Goal: Information Seeking & Learning: Learn about a topic

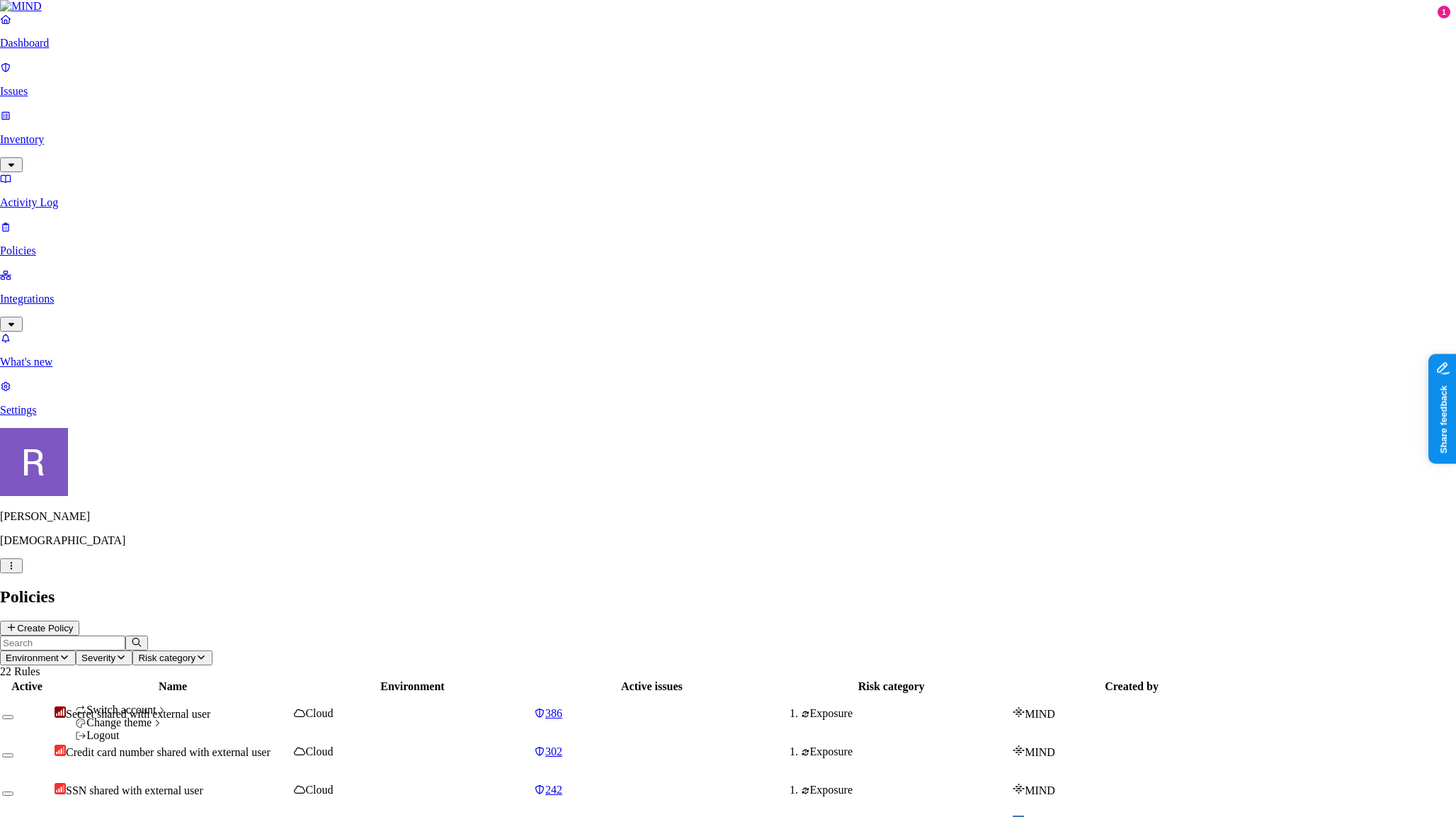
click at [141, 793] on html "Dashboard Issues Inventory Activity Log Policies Integrations What's new 1 Sett…" at bounding box center [728, 774] width 1456 height 1548
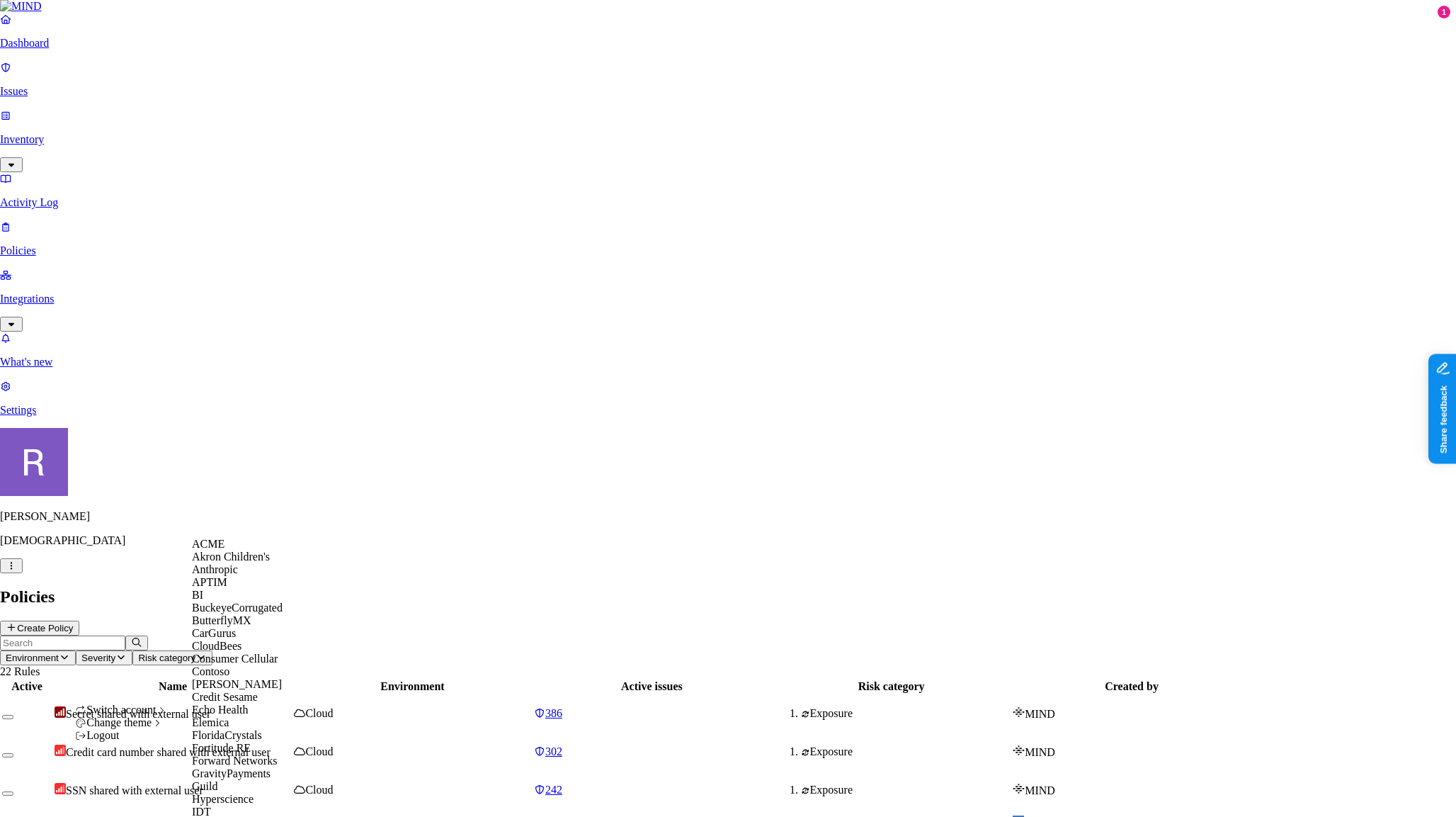
scroll to position [930, 0]
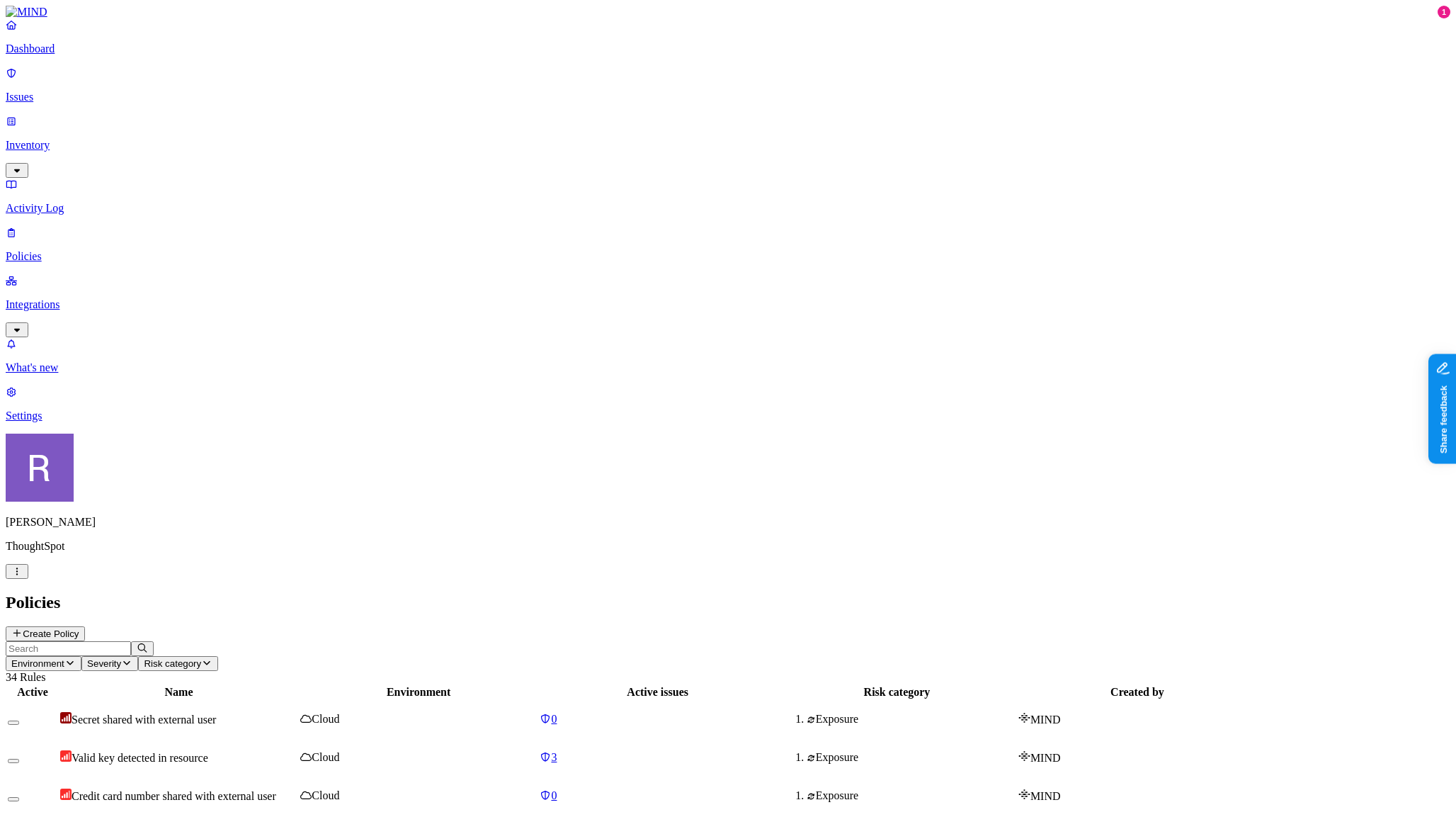
click at [56, 299] on p "Integrations" at bounding box center [728, 304] width 1445 height 13
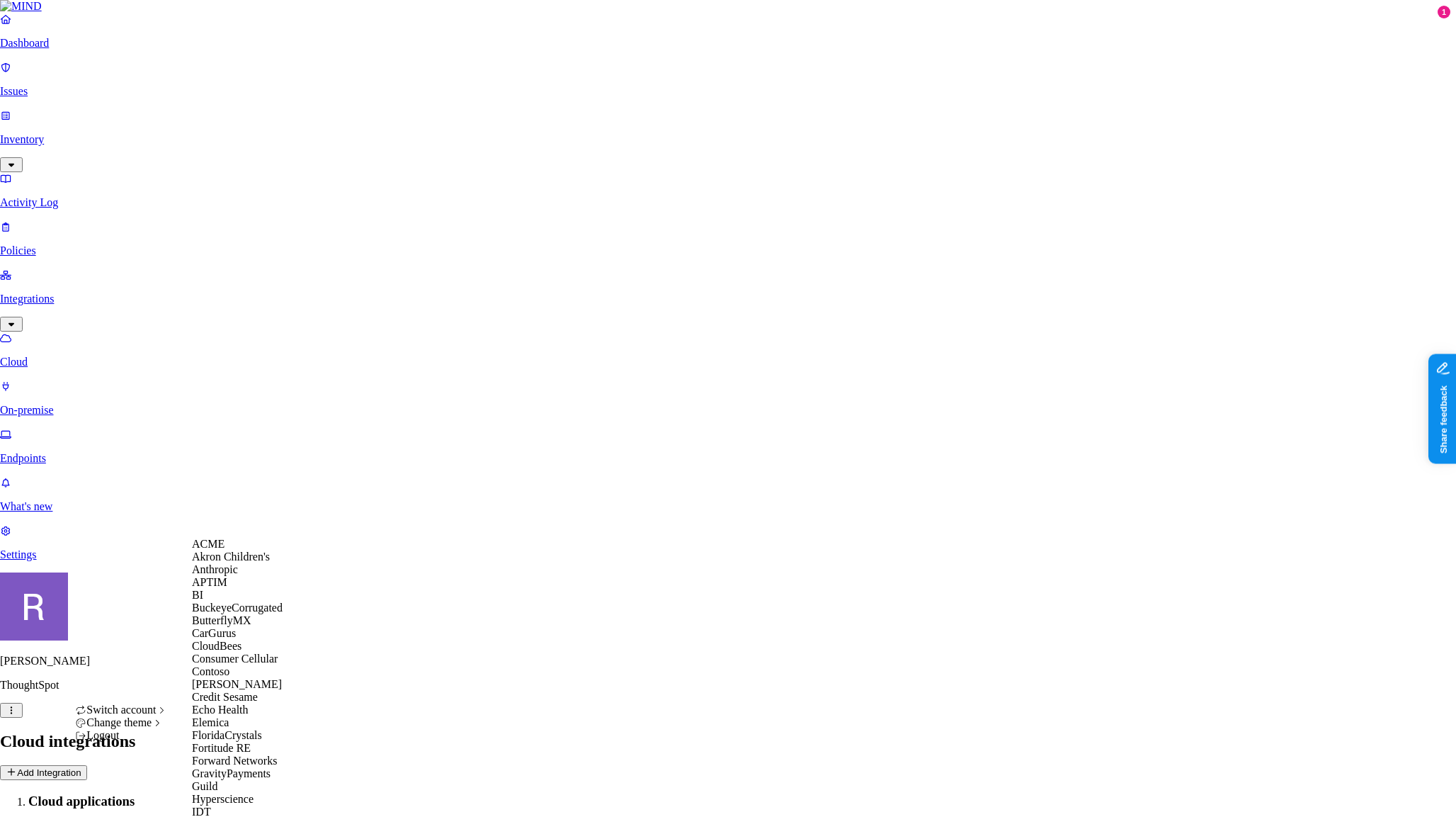
scroll to position [897, 0]
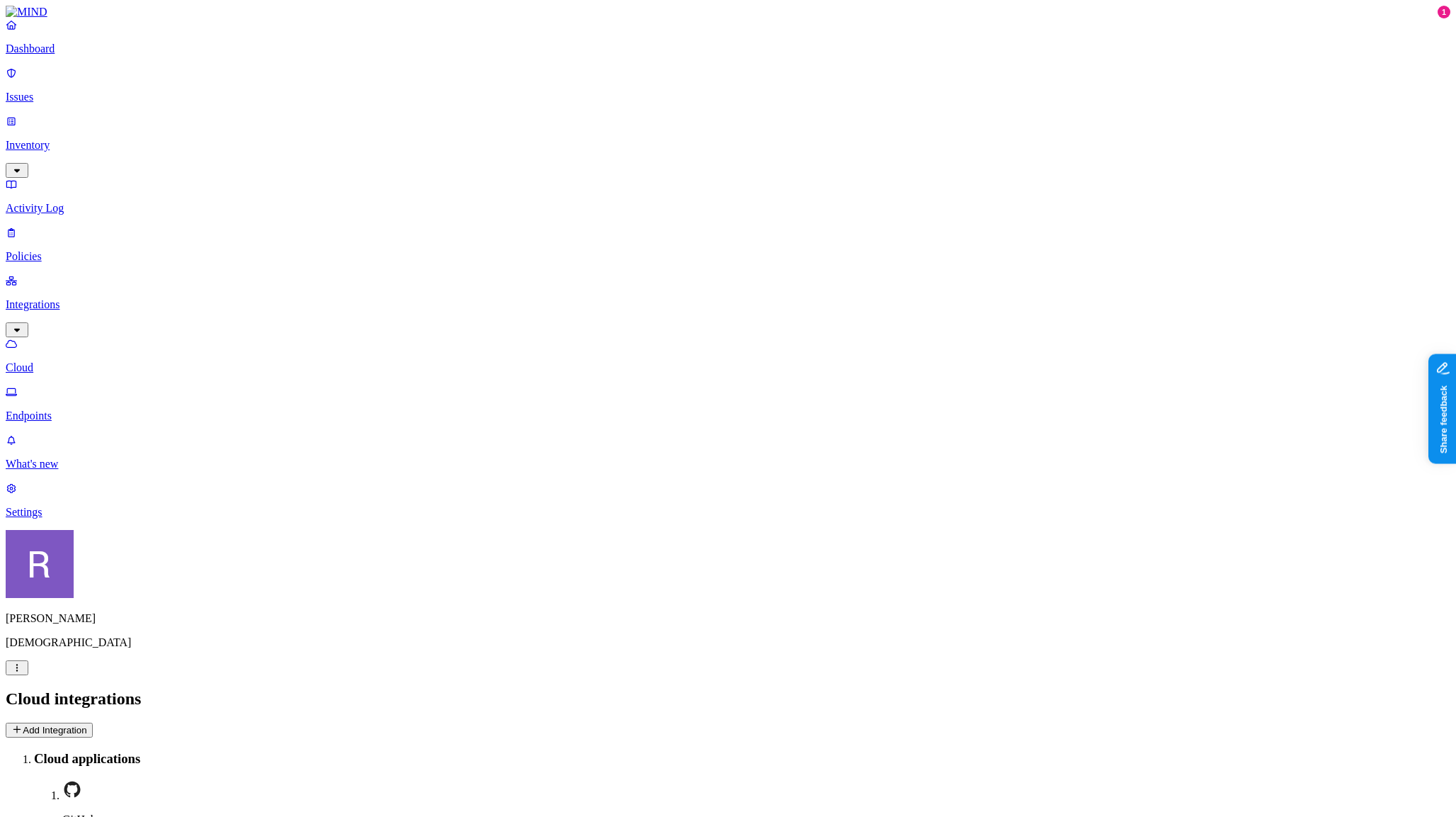
click at [61, 98] on link "Issues" at bounding box center [728, 85] width 1445 height 37
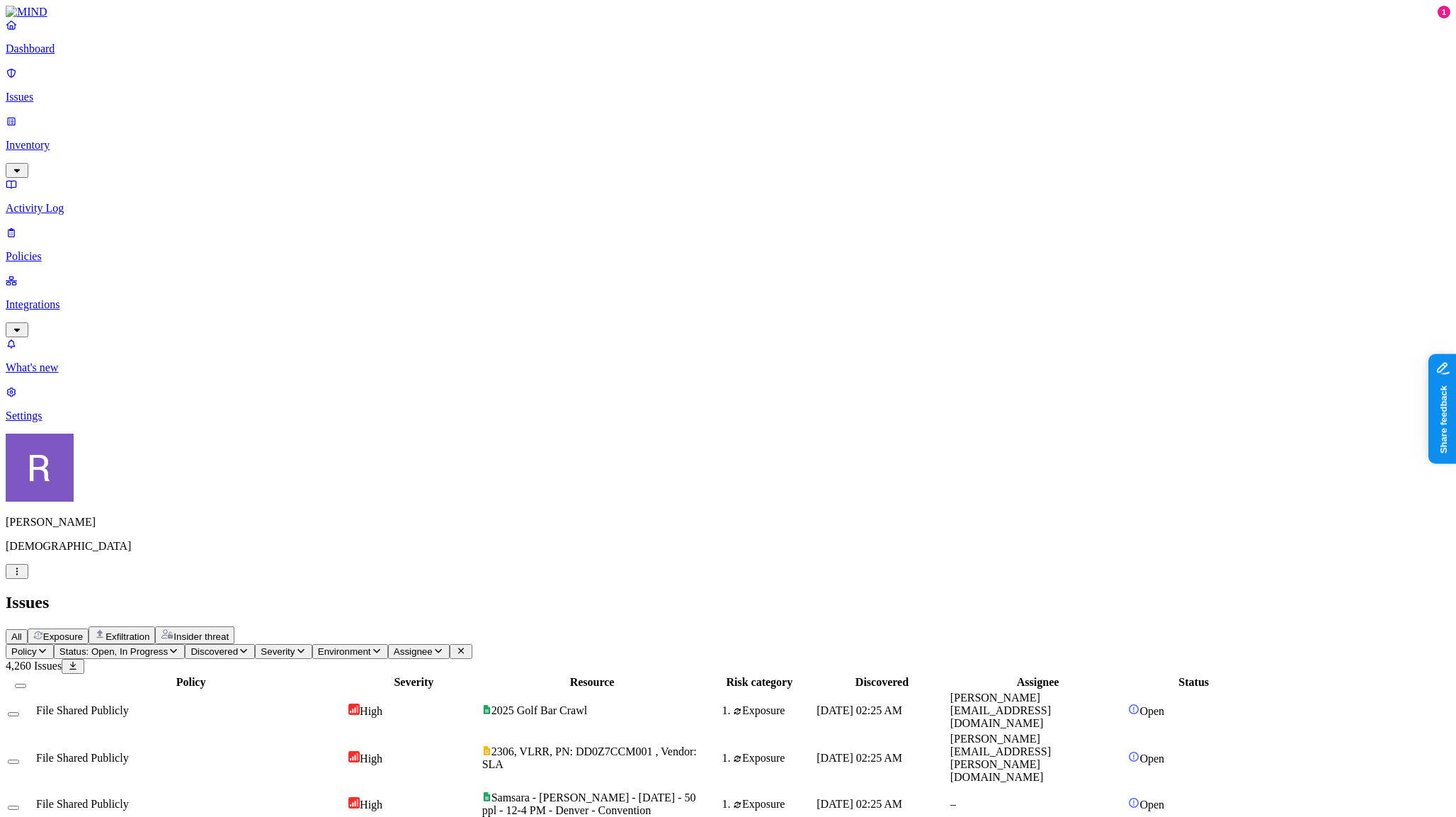
click at [75, 250] on p "Policies" at bounding box center [728, 256] width 1445 height 13
